Goal: Task Accomplishment & Management: Manage account settings

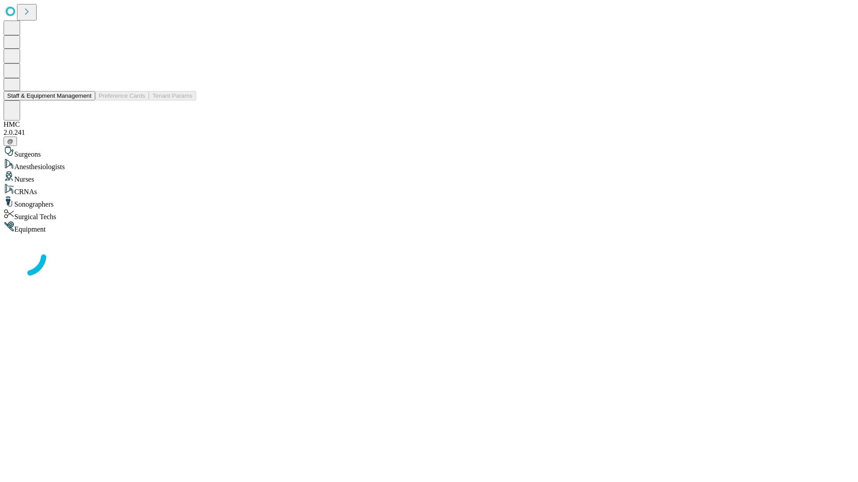
click at [85, 101] on button "Staff & Equipment Management" at bounding box center [50, 95] width 92 height 9
